Goal: Use online tool/utility: Utilize a website feature to perform a specific function

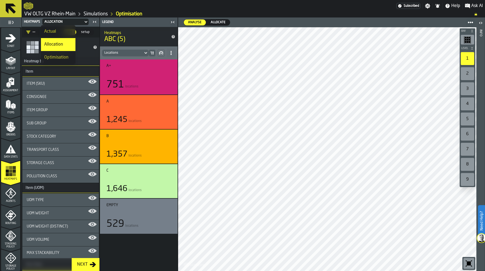
click at [293, 9] on div at bounding box center [210, 6] width 373 height 10
click at [318, 6] on div at bounding box center [210, 6] width 373 height 10
click at [92, 14] on link "Simulations" at bounding box center [96, 14] width 24 height 6
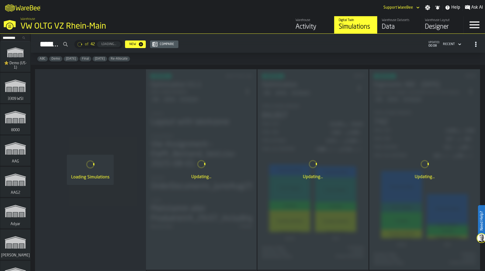
click at [481, 26] on icon "button-toggle-Menu" at bounding box center [474, 24] width 13 height 13
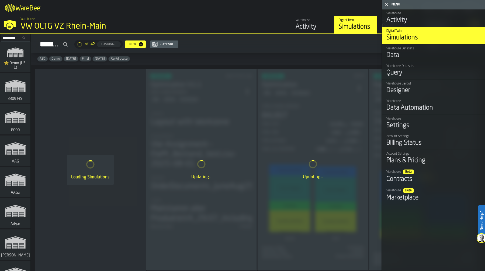
click at [417, 73] on div "Query" at bounding box center [434, 72] width 94 height 9
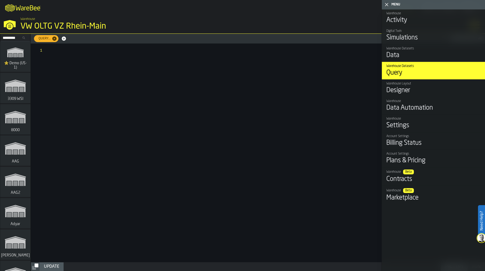
click at [388, 4] on icon "button-toggle-Close me" at bounding box center [387, 4] width 6 height 6
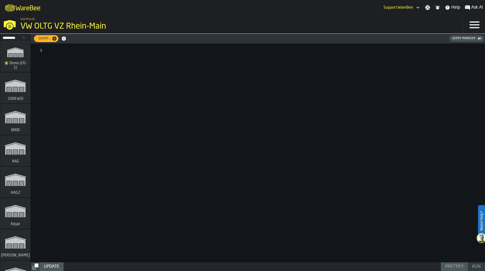
click at [464, 39] on div "Query Manager" at bounding box center [464, 39] width 27 height 4
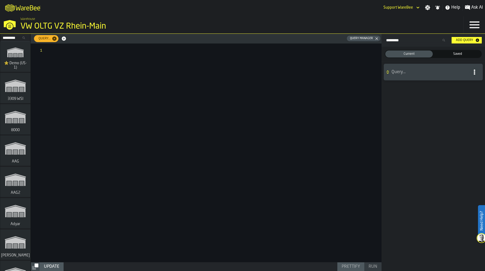
click at [393, 72] on span "Query..." at bounding box center [430, 72] width 76 height 6
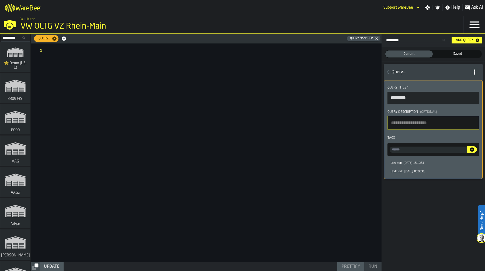
click at [459, 56] on span "Saved" at bounding box center [457, 54] width 45 height 5
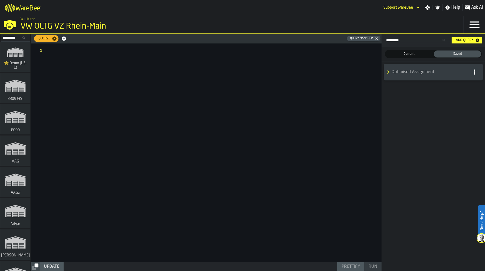
click at [414, 73] on span "Optimised Assignment" at bounding box center [430, 72] width 76 height 6
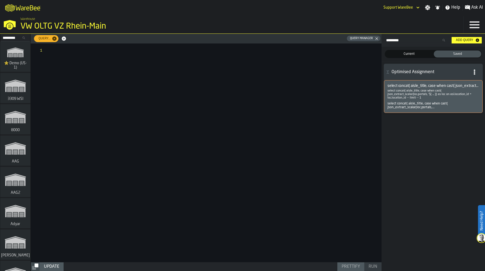
click at [421, 94] on p "select concat( aisle_title, case when cast( json_extract_scalar(loc.portals, '$…" at bounding box center [434, 94] width 92 height 11
click at [414, 95] on p "select concat( aisle_title, case when cast( json_extract_scalar(loc.portals, '$…" at bounding box center [434, 94] width 92 height 11
click at [407, 106] on div "select concat( aisle_title, case when cast( json_extract_scalar(loc.portals,..." at bounding box center [434, 106] width 92 height 8
click at [403, 90] on p "select concat( aisle_title, case when cast( json_extract_scalar(loc.portals, '$…" at bounding box center [434, 94] width 92 height 11
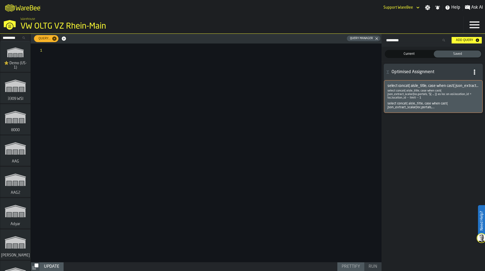
click at [403, 90] on p "select concat( aisle_title, case when cast( json_extract_scalar(loc.portals, '$…" at bounding box center [434, 94] width 92 height 11
click at [476, 74] on icon "button-" at bounding box center [474, 71] width 5 height 5
click at [468, 97] on div "Edit Query" at bounding box center [464, 96] width 28 height 6
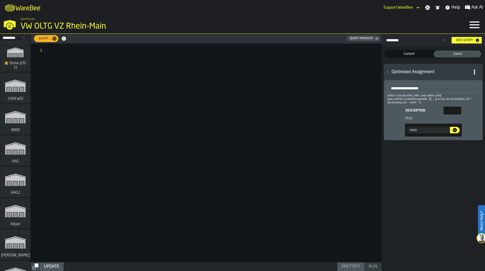
click at [476, 70] on icon "button-" at bounding box center [474, 71] width 5 height 5
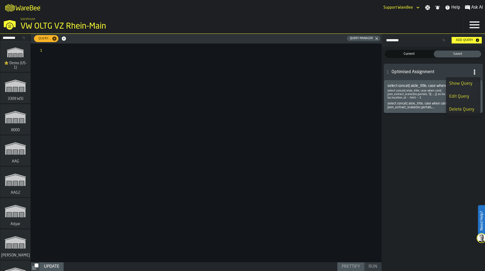
click at [469, 81] on div "Show Query" at bounding box center [464, 83] width 28 height 6
click at [474, 69] on span "button-" at bounding box center [475, 72] width 10 height 10
click at [457, 84] on div "Show Query" at bounding box center [464, 83] width 28 height 6
click at [417, 92] on p "select concat( aisle_title, case when cast( json_extract_scalar(loc.portals, '$…" at bounding box center [434, 94] width 92 height 11
click at [403, 85] on span "select concat( aisle_title, case when cast( json_extract_scalar(loc.portals, '$…" at bounding box center [434, 86] width 92 height 4
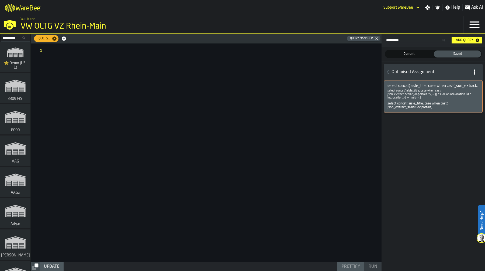
click at [403, 85] on span "select concat( aisle_title, case when cast( json_extract_scalar(loc.portals, '$…" at bounding box center [434, 86] width 92 height 4
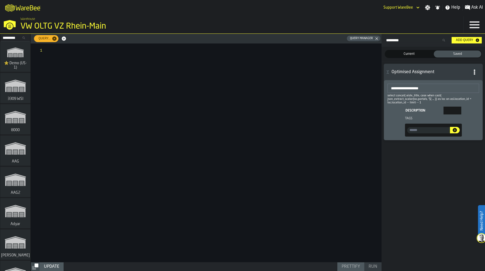
click at [414, 55] on span "Current" at bounding box center [409, 54] width 45 height 5
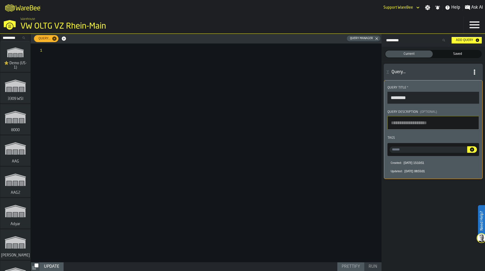
click at [341, 73] on div at bounding box center [215, 152] width 332 height 218
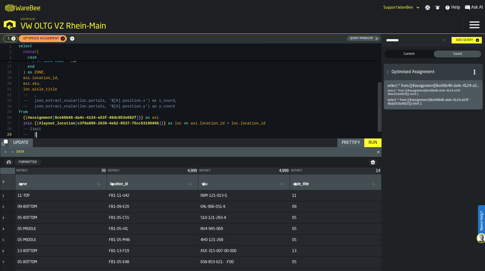
scroll to position [45, 0]
click at [144, 78] on div ") < 3300 then '-MIDDLE' when cast ( json_extract_scalar ( loc . portals , '$[0]…" at bounding box center [200, 59] width 363 height 181
type textarea "**********"
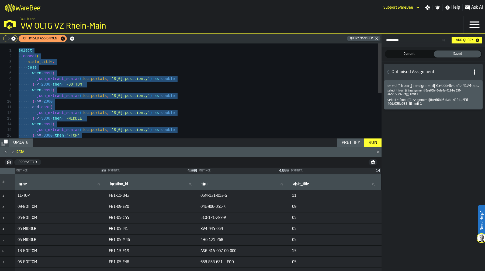
click at [373, 162] on icon "button-" at bounding box center [373, 163] width 1 height 2
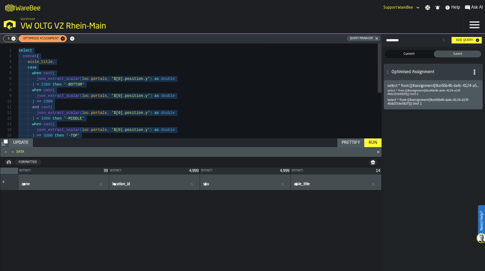
scroll to position [8201, 0]
